Goal: Task Accomplishment & Management: Manage account settings

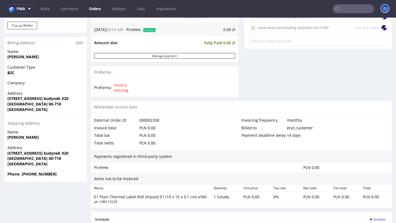
scroll to position [282, 0]
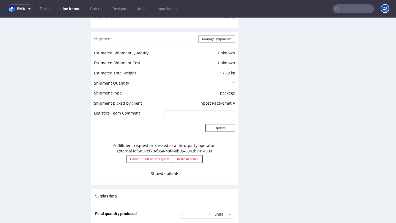
scroll to position [438, 0]
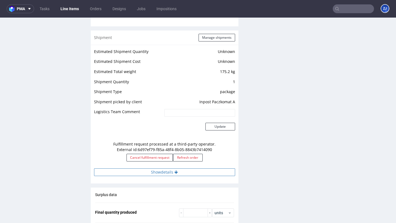
click at [156, 169] on button "Show details" at bounding box center [164, 173] width 141 height 8
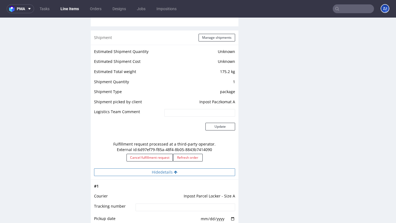
click at [156, 169] on button "Hide details" at bounding box center [164, 173] width 141 height 8
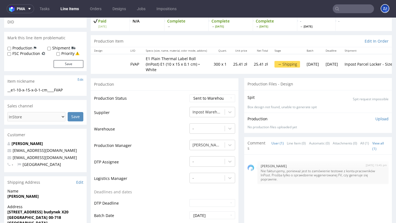
scroll to position [0, 0]
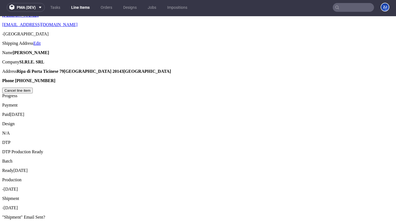
scroll to position [358, 0]
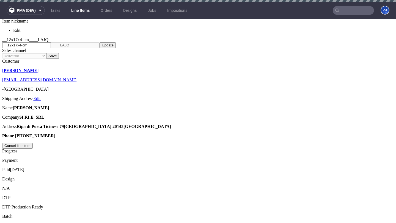
scroll to position [406, 0]
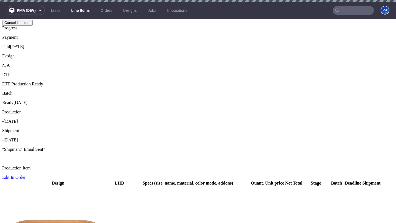
scroll to position [427, 0]
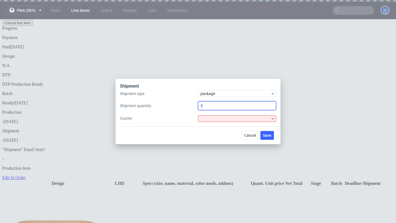
click at [211, 103] on input "3" at bounding box center [237, 106] width 78 height 9
click at [222, 104] on input "3" at bounding box center [237, 106] width 78 height 9
type input "1"
click at [256, 119] on div at bounding box center [237, 119] width 78 height 7
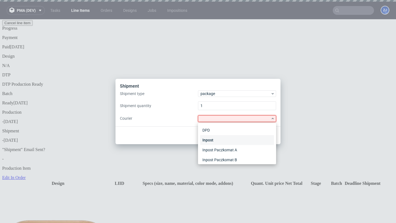
click at [255, 138] on div "Inpost" at bounding box center [237, 140] width 74 height 10
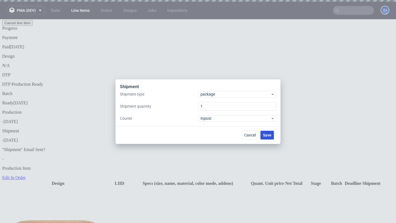
click at [266, 134] on span "Save" at bounding box center [267, 135] width 9 height 4
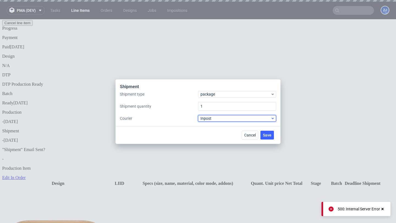
click at [251, 121] on span "Inpost" at bounding box center [236, 119] width 70 height 6
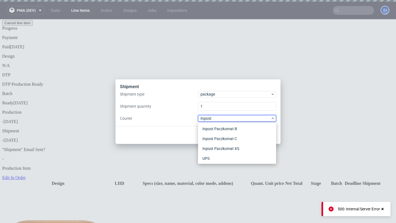
scroll to position [32, 0]
click at [247, 156] on div "UPS" at bounding box center [237, 157] width 74 height 10
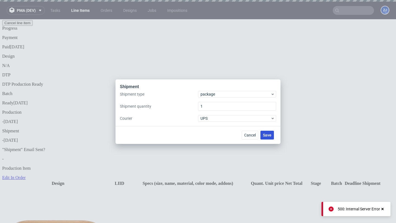
click at [266, 136] on span "Save" at bounding box center [267, 135] width 9 height 4
click at [270, 133] on span "Save" at bounding box center [267, 135] width 9 height 4
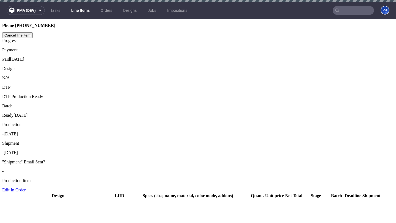
scroll to position [434, 0]
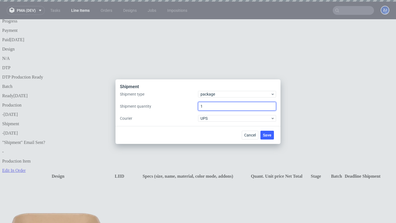
click at [259, 108] on input "1" at bounding box center [237, 106] width 78 height 9
type input "2"
click at [267, 137] on span "Save" at bounding box center [267, 135] width 9 height 4
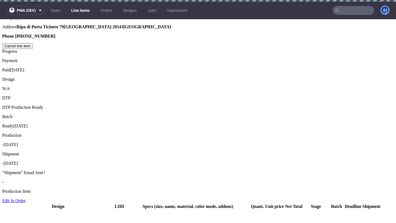
scroll to position [409, 0]
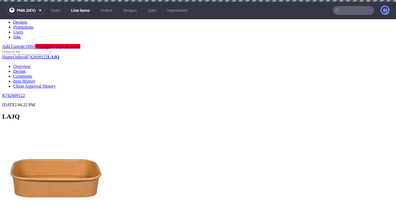
scroll to position [0, 0]
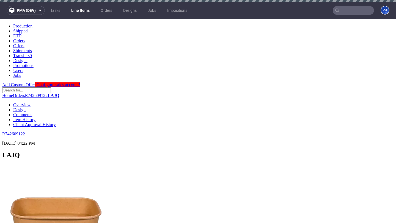
click at [359, 11] on input "text" at bounding box center [353, 10] width 41 height 9
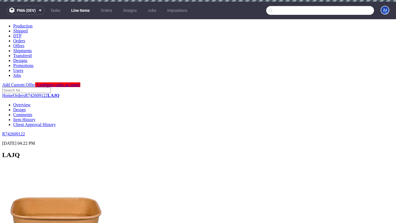
paste input "R896233782"
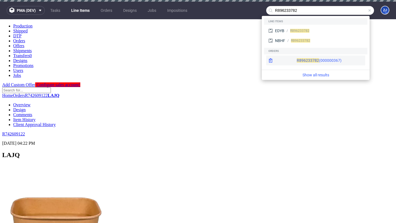
type input "R896233782"
click at [312, 57] on div "R896233782 (000000367)" at bounding box center [315, 61] width 99 height 10
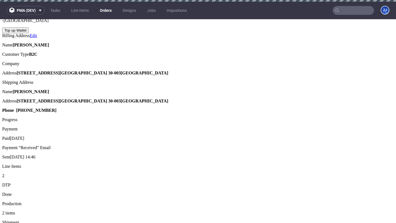
scroll to position [354, 0]
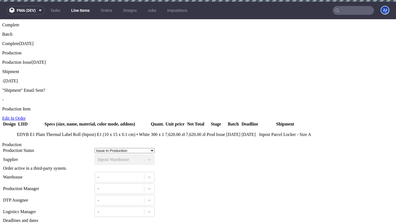
scroll to position [418, 0]
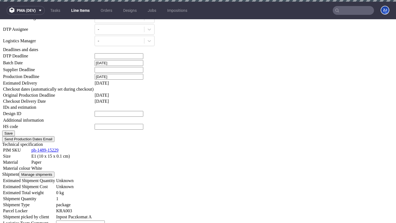
scroll to position [0, 0]
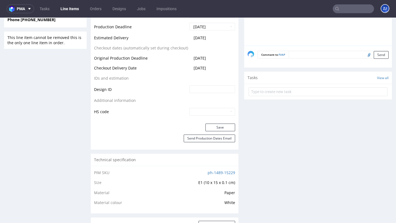
scroll to position [164, 0]
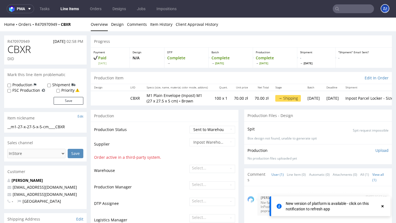
scroll to position [461, 0]
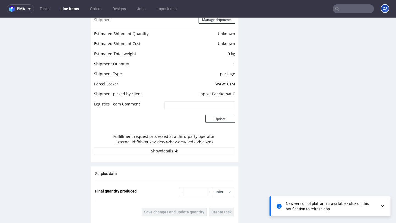
click at [142, 148] on button "Show details" at bounding box center [164, 151] width 141 height 8
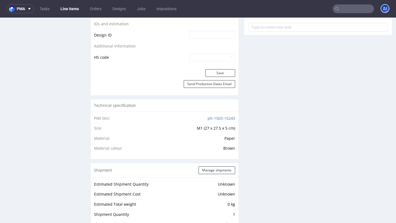
scroll to position [479, 0]
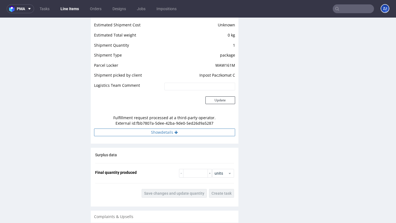
click at [146, 134] on button "Show details" at bounding box center [164, 133] width 141 height 8
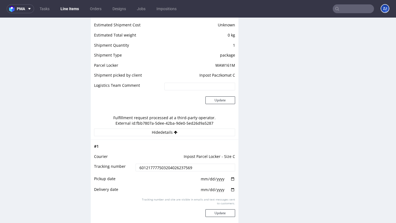
click at [161, 167] on input "601217777503204026237569" at bounding box center [185, 168] width 99 height 8
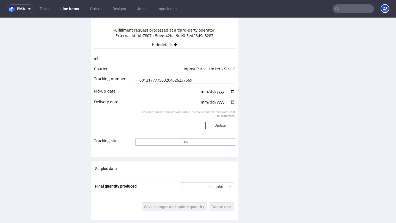
scroll to position [567, 0]
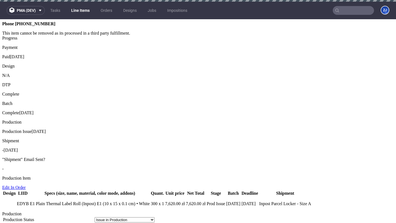
scroll to position [431, 0]
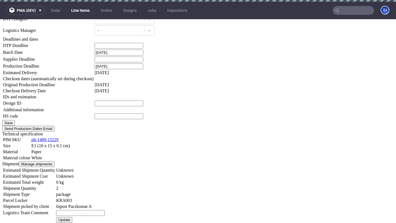
scroll to position [605, 0]
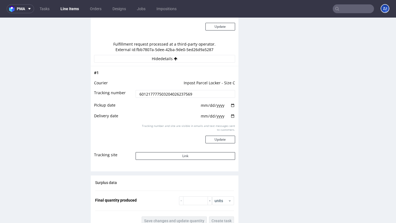
scroll to position [548, 0]
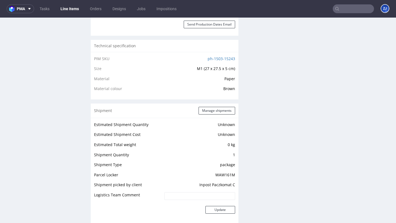
scroll to position [517, 0]
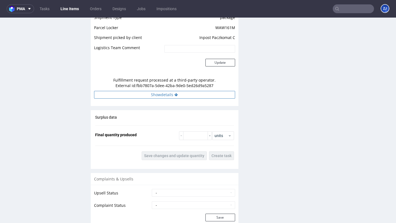
click at [177, 95] on button "Show details" at bounding box center [164, 95] width 141 height 8
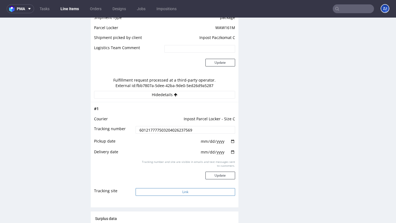
click at [168, 190] on button "Link" at bounding box center [185, 192] width 99 height 8
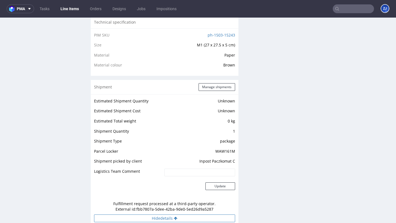
scroll to position [0, 0]
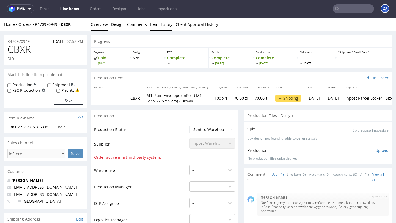
click at [161, 26] on link "Item History" at bounding box center [161, 24] width 22 height 13
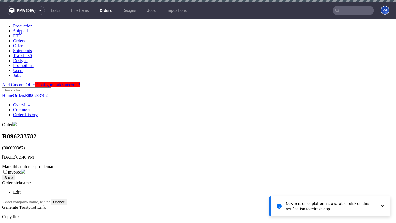
click at [32, 108] on link "Comments" at bounding box center [22, 110] width 19 height 5
click at [38, 113] on link "Order History" at bounding box center [25, 115] width 24 height 5
click at [31, 103] on link "Overview" at bounding box center [21, 105] width 17 height 5
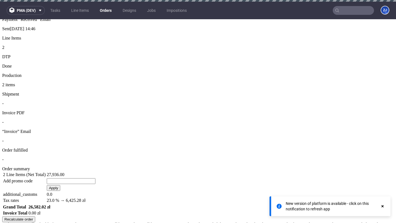
scroll to position [3, 0]
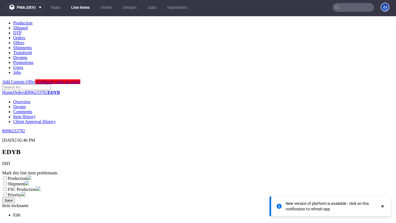
click at [35, 114] on link "Item History" at bounding box center [24, 116] width 22 height 5
click at [31, 100] on link "Overview" at bounding box center [21, 102] width 17 height 5
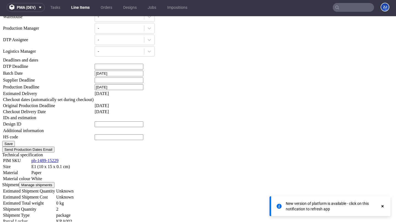
scroll to position [596, 0]
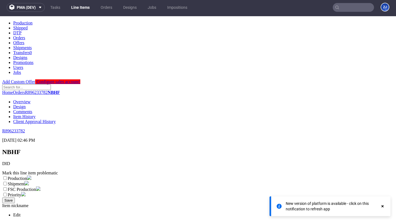
click at [35, 114] on link "Item History" at bounding box center [24, 116] width 22 height 5
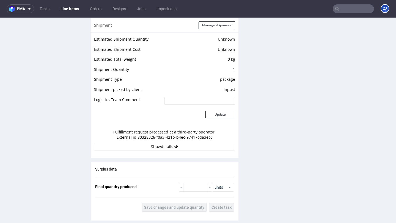
scroll to position [626, 0]
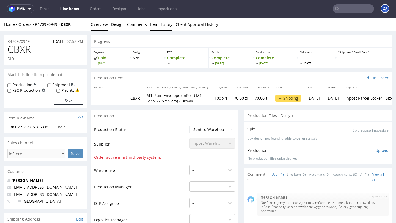
click at [157, 23] on link "Item History" at bounding box center [161, 24] width 22 height 13
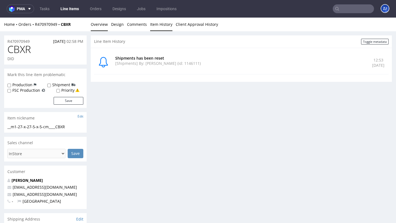
click at [102, 24] on link "Overview" at bounding box center [99, 24] width 17 height 13
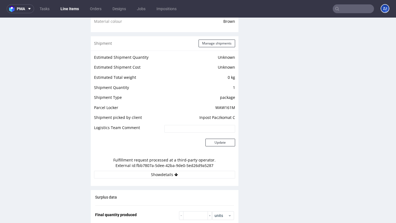
scroll to position [436, 0]
click at [127, 176] on button "Show details" at bounding box center [164, 176] width 141 height 8
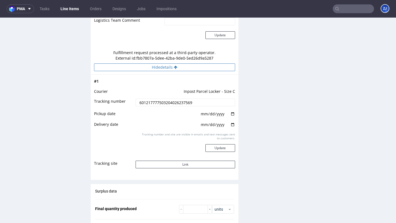
scroll to position [569, 0]
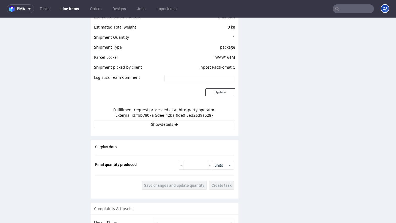
scroll to position [481, 0]
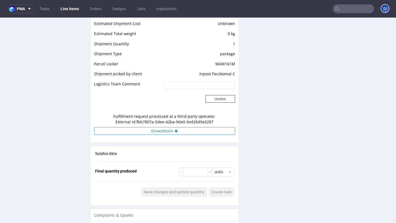
click at [173, 130] on button "Show details" at bounding box center [164, 131] width 141 height 8
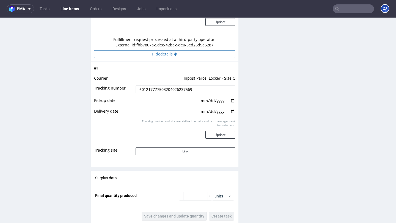
scroll to position [559, 0]
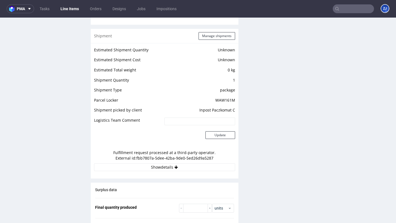
scroll to position [450, 0]
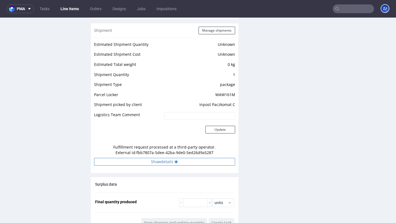
click at [173, 161] on button "Show details" at bounding box center [164, 162] width 141 height 8
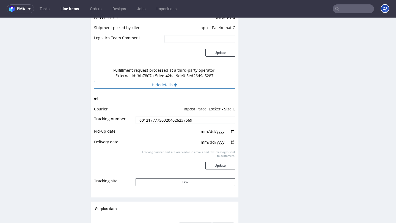
scroll to position [528, 0]
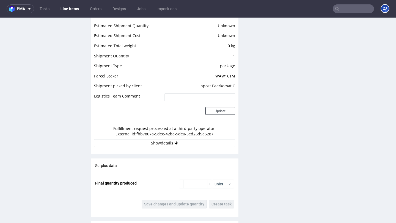
scroll to position [468, 0]
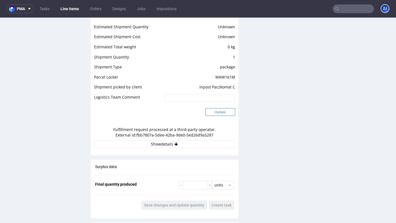
click at [214, 113] on button "Update" at bounding box center [221, 112] width 30 height 8
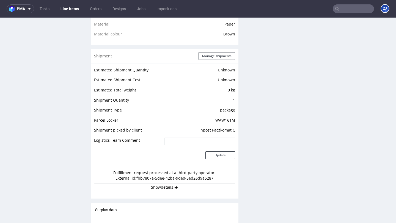
scroll to position [419, 0]
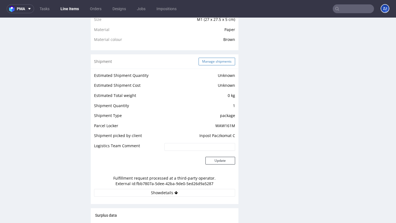
click at [224, 64] on button "Manage shipments" at bounding box center [217, 62] width 37 height 8
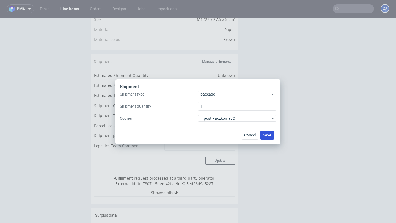
click at [270, 136] on span "Save" at bounding box center [267, 135] width 9 height 4
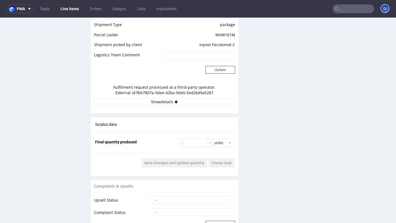
scroll to position [560, 0]
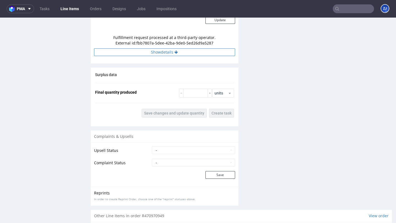
click at [194, 51] on button "Show details" at bounding box center [164, 52] width 141 height 8
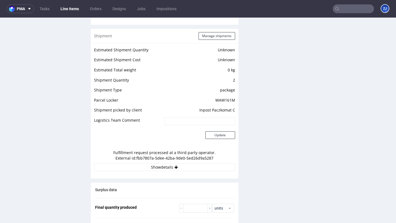
scroll to position [444, 0]
click at [165, 166] on button "Show details" at bounding box center [164, 168] width 141 height 8
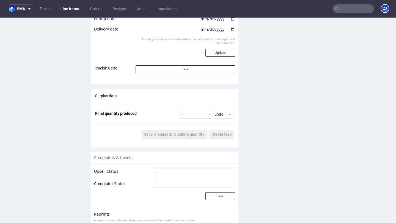
scroll to position [799, 0]
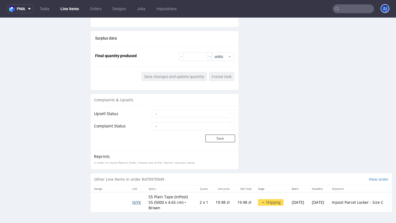
click at [138, 202] on span "NIYK" at bounding box center [136, 202] width 9 height 5
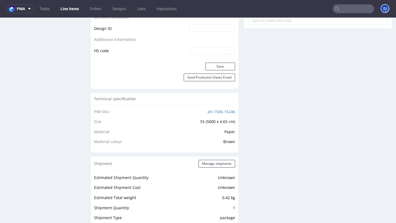
scroll to position [434, 0]
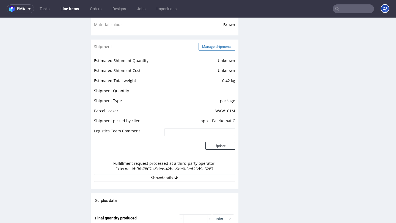
click at [224, 46] on button "Manage shipments" at bounding box center [217, 47] width 37 height 8
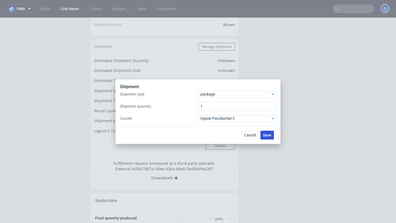
click at [272, 132] on button "Save" at bounding box center [267, 135] width 13 height 9
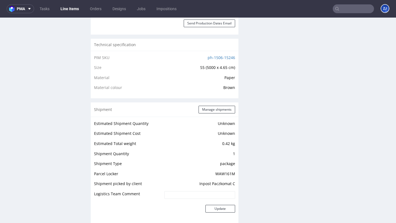
scroll to position [511, 0]
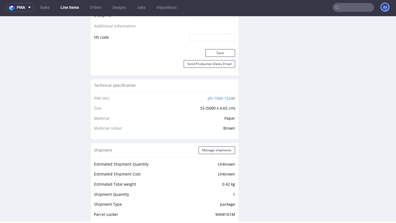
scroll to position [376, 0]
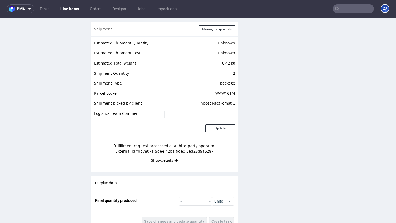
scroll to position [459, 0]
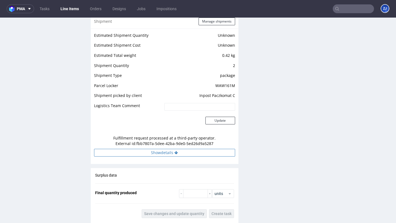
click at [214, 153] on button "Show details" at bounding box center [164, 153] width 141 height 8
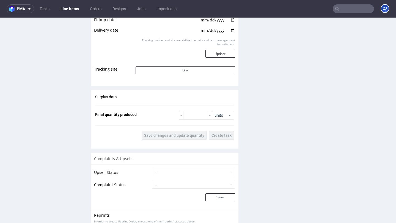
scroll to position [739, 0]
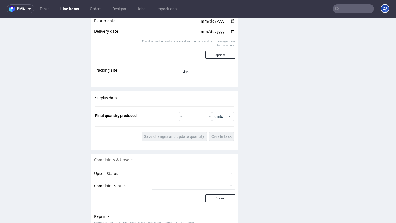
click at [358, 7] on input "text" at bounding box center [353, 8] width 41 height 9
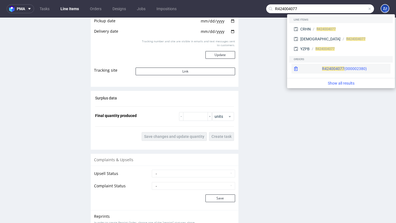
type input "R424004077"
click at [322, 69] on span "R424004077" at bounding box center [333, 69] width 22 height 4
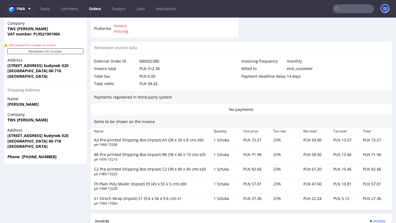
scroll to position [427, 0]
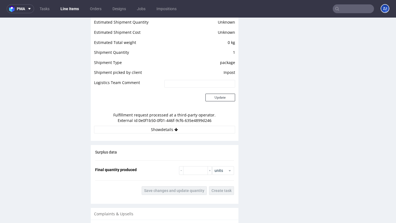
scroll to position [452, 0]
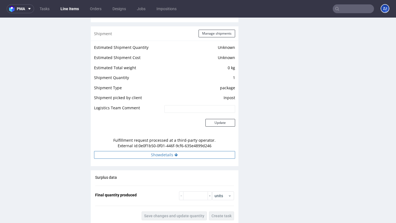
click at [141, 151] on button "Show details" at bounding box center [164, 155] width 141 height 8
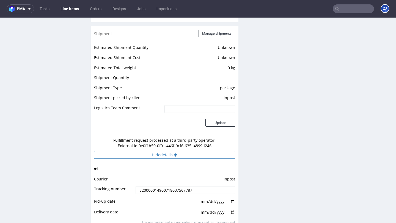
scroll to position [490, 0]
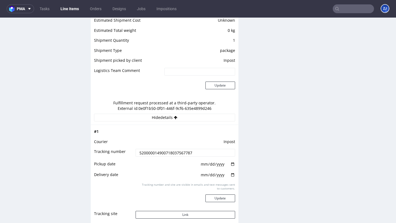
click at [346, 7] on input "text" at bounding box center [353, 8] width 41 height 9
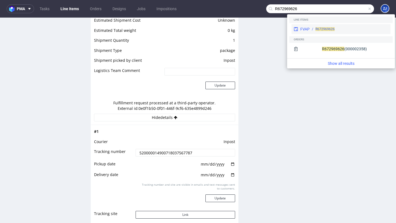
type input "R672969626"
click at [317, 30] on span "R672969626" at bounding box center [325, 29] width 19 height 4
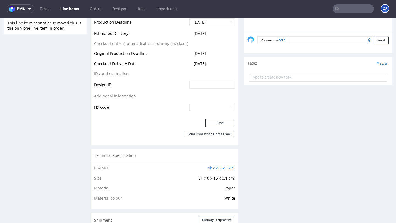
scroll to position [455, 0]
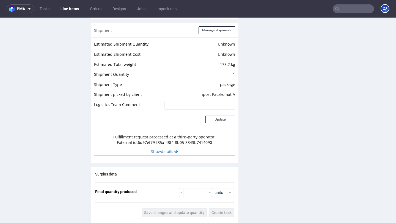
click at [151, 148] on button "Show details" at bounding box center [164, 152] width 141 height 8
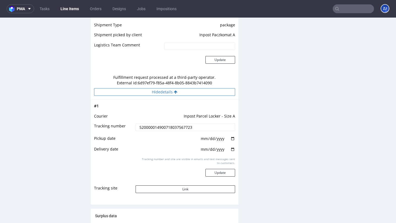
scroll to position [515, 0]
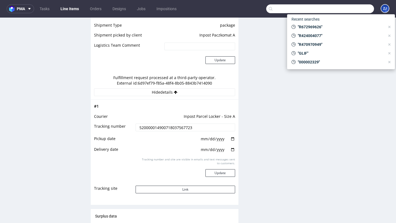
click at [343, 9] on input "text" at bounding box center [320, 8] width 108 height 9
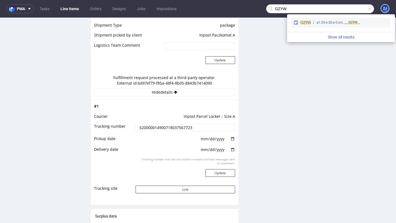
type input "GZYW"
click at [337, 22] on div "__a1-20-x-20-x-5-cm____ GZYW" at bounding box center [339, 22] width 44 height 5
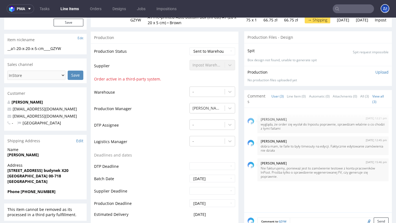
scroll to position [474, 0]
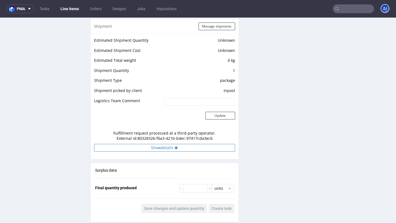
click at [196, 150] on button "Show details" at bounding box center [164, 148] width 141 height 8
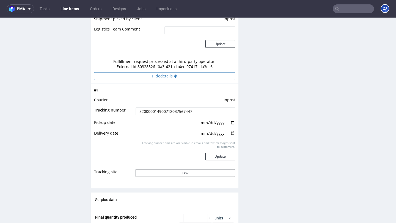
scroll to position [547, 0]
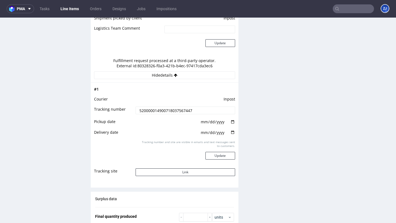
click at [350, 11] on input "text" at bounding box center [353, 8] width 41 height 9
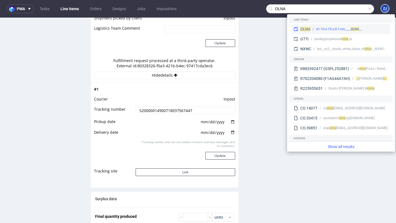
type input "OLNA"
click at [338, 28] on div "__e1-10-x-15-x-0-1-cm____ OLNA" at bounding box center [339, 29] width 46 height 5
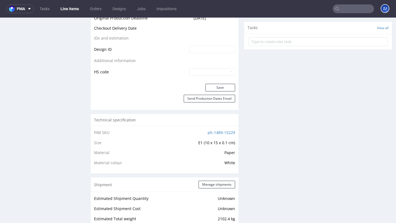
scroll to position [432, 0]
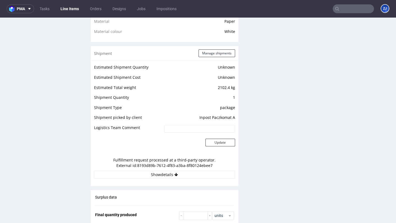
click at [347, 11] on input "text" at bounding box center [353, 8] width 41 height 9
paste input "ZSYC"
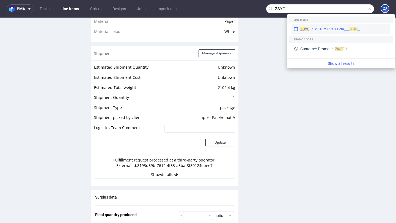
type input "ZSYC"
click at [335, 29] on div "__e1-10-x-15-x-0-1-cm____ ZSYC" at bounding box center [337, 29] width 45 height 5
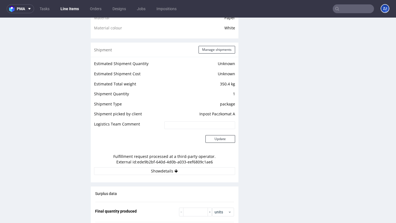
scroll to position [438, 0]
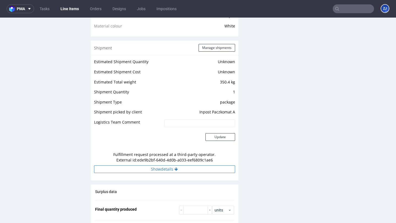
click button "Show details"
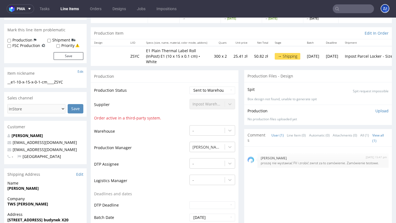
scroll to position [0, 0]
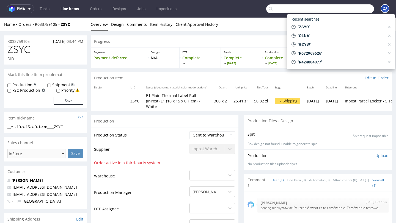
click at [339, 11] on input "text" at bounding box center [320, 8] width 108 height 9
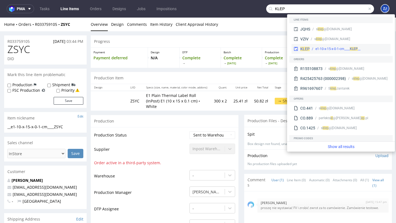
type input "KLEP"
click at [316, 46] on div "KLEP __e1-10-x-15-x-0-1-cm____ KLEP" at bounding box center [341, 49] width 99 height 10
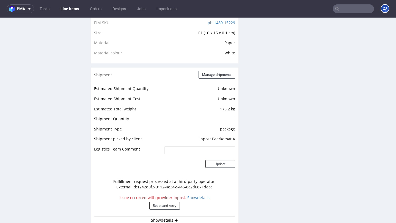
scroll to position [442, 0]
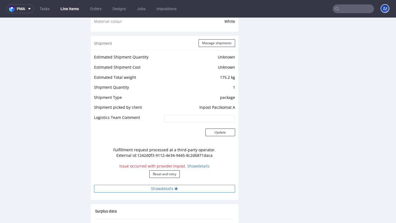
click button "Show details"
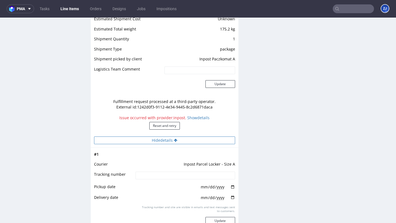
scroll to position [493, 0]
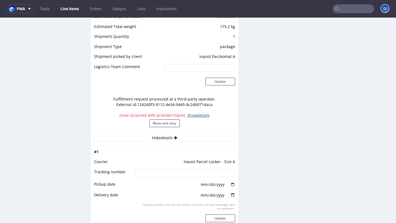
click link "Show details"
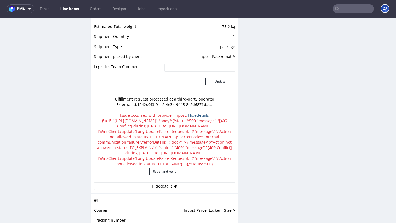
click link "Hide details"
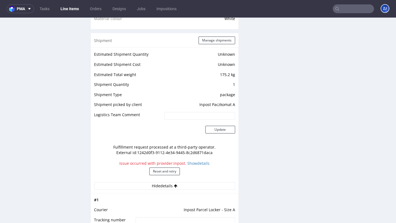
scroll to position [489, 0]
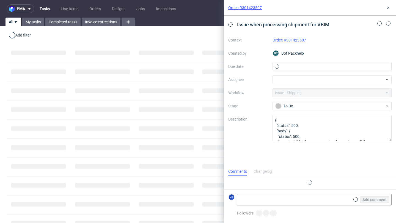
scroll to position [4, 0]
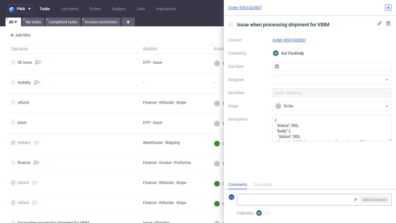
click at [389, 6] on icon at bounding box center [388, 8] width 4 height 4
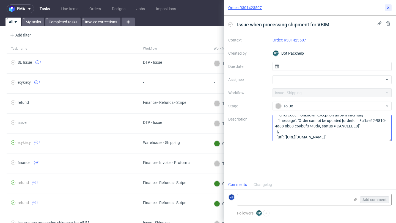
scroll to position [29, 0]
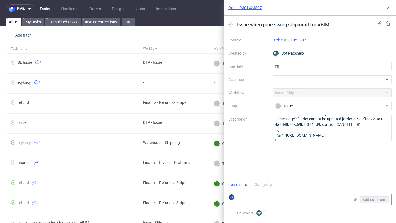
click at [279, 39] on link "Order: R301423507" at bounding box center [290, 40] width 34 height 4
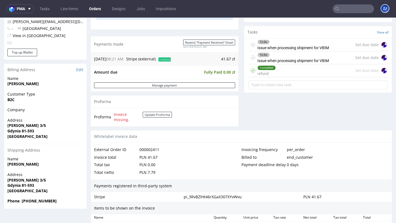
scroll to position [187, 0]
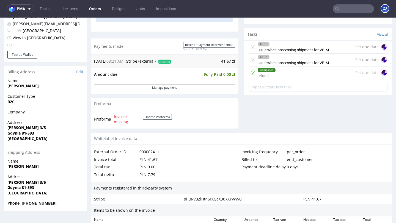
click at [314, 65] on div "To Do Issue when processing shipment for VBIM" at bounding box center [294, 60] width 72 height 13
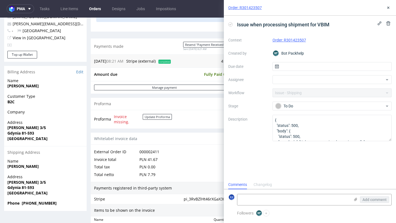
scroll to position [4, 0]
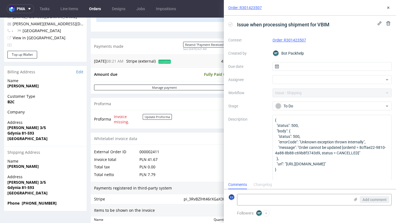
drag, startPoint x: 391, startPoint y: 141, endPoint x: 386, endPoint y: 191, distance: 50.6
click at [386, 191] on div "Order: R301423507 Issue when processing shipment for VBIM Context Order: R30142…" at bounding box center [310, 111] width 172 height 223
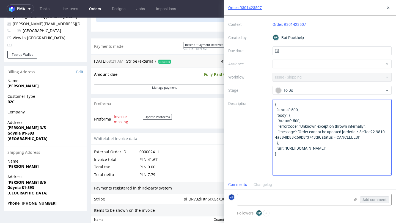
scroll to position [0, 0]
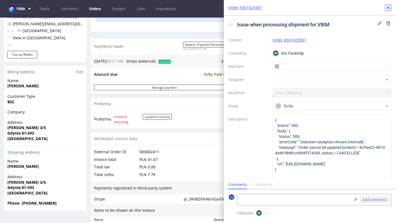
click at [388, 8] on use at bounding box center [388, 8] width 2 height 2
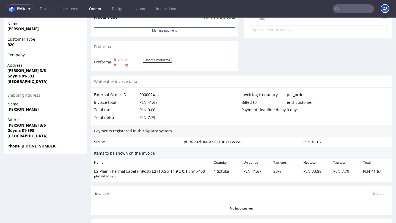
scroll to position [285, 0]
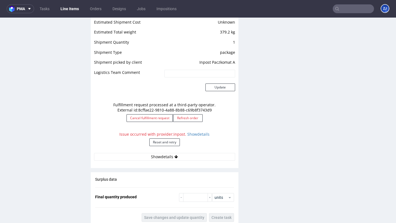
scroll to position [473, 0]
